Goal: Go to known website: Access a specific website the user already knows

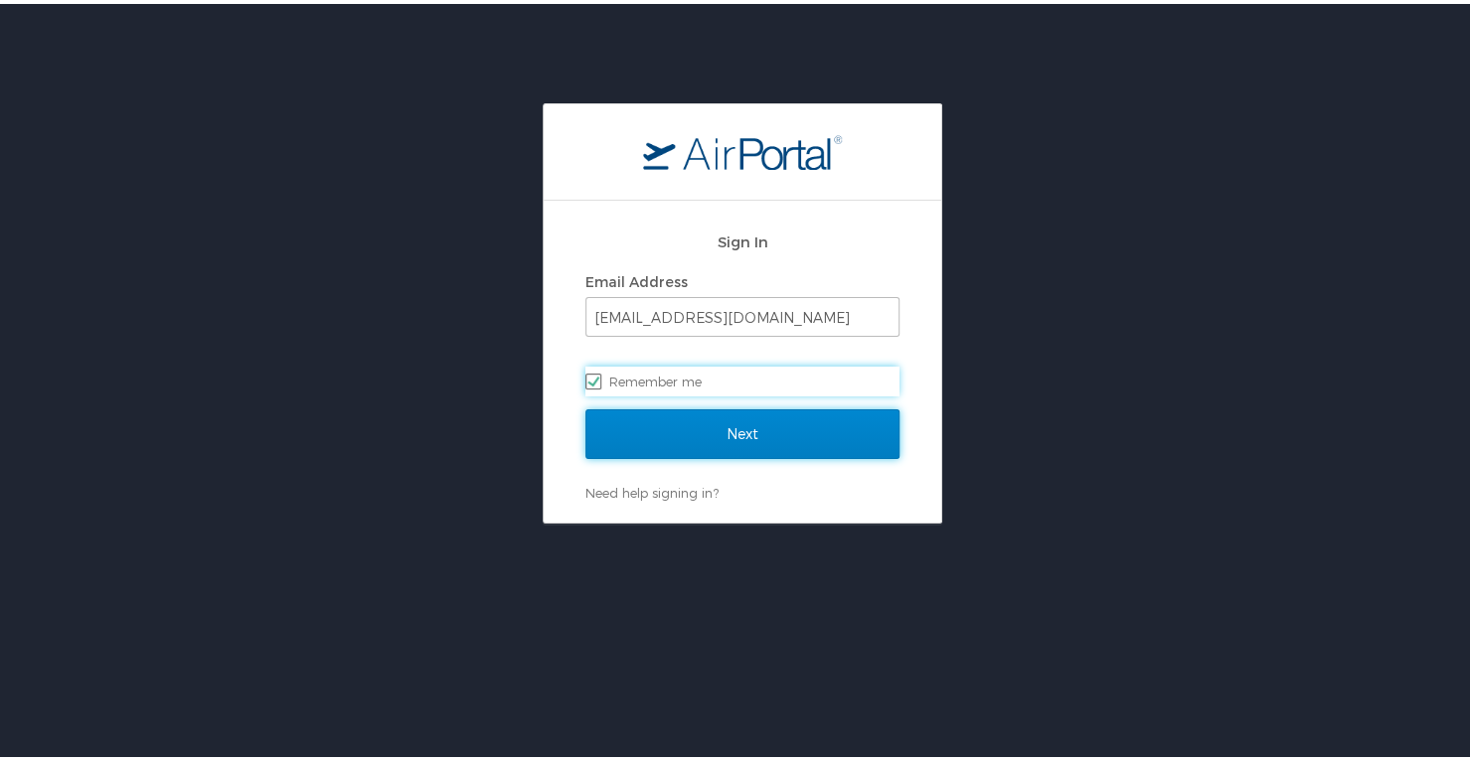
click at [777, 427] on input "Next" at bounding box center [742, 431] width 314 height 50
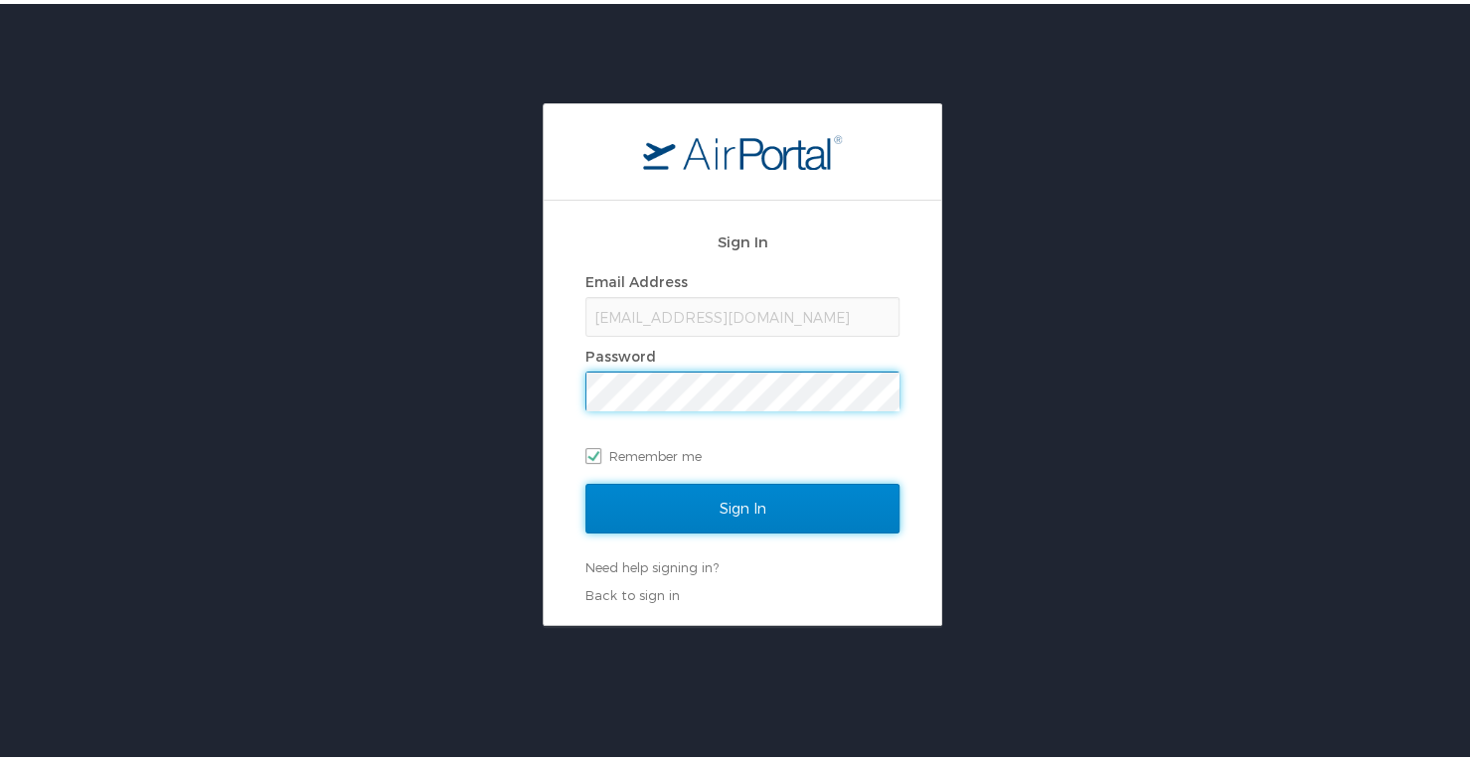
click at [717, 524] on input "Sign In" at bounding box center [742, 505] width 314 height 50
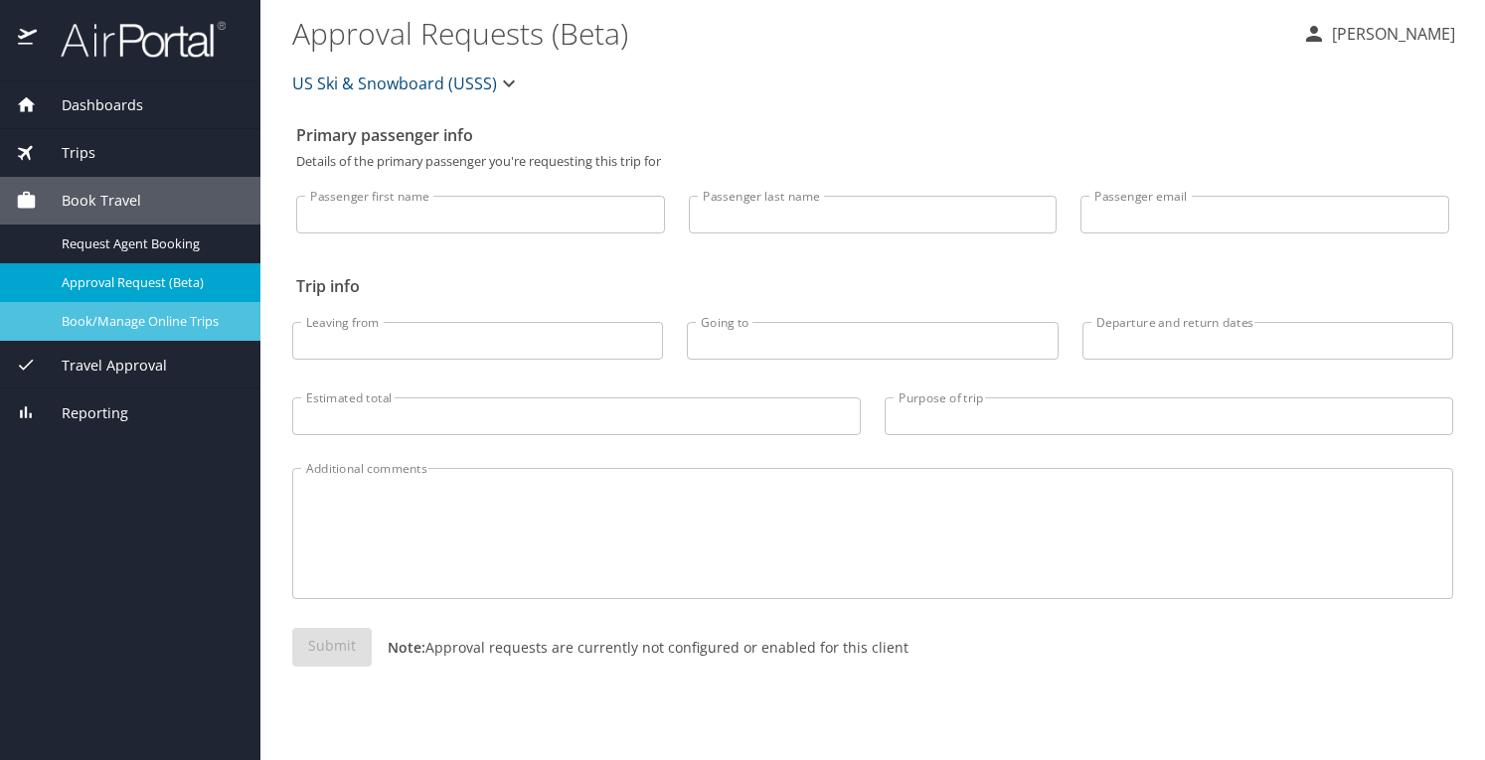
click at [173, 319] on span "Book/Manage Online Trips" at bounding box center [149, 321] width 175 height 19
click at [104, 317] on span "Book/Manage Online Trips" at bounding box center [149, 321] width 175 height 19
